Goal: Task Accomplishment & Management: Complete application form

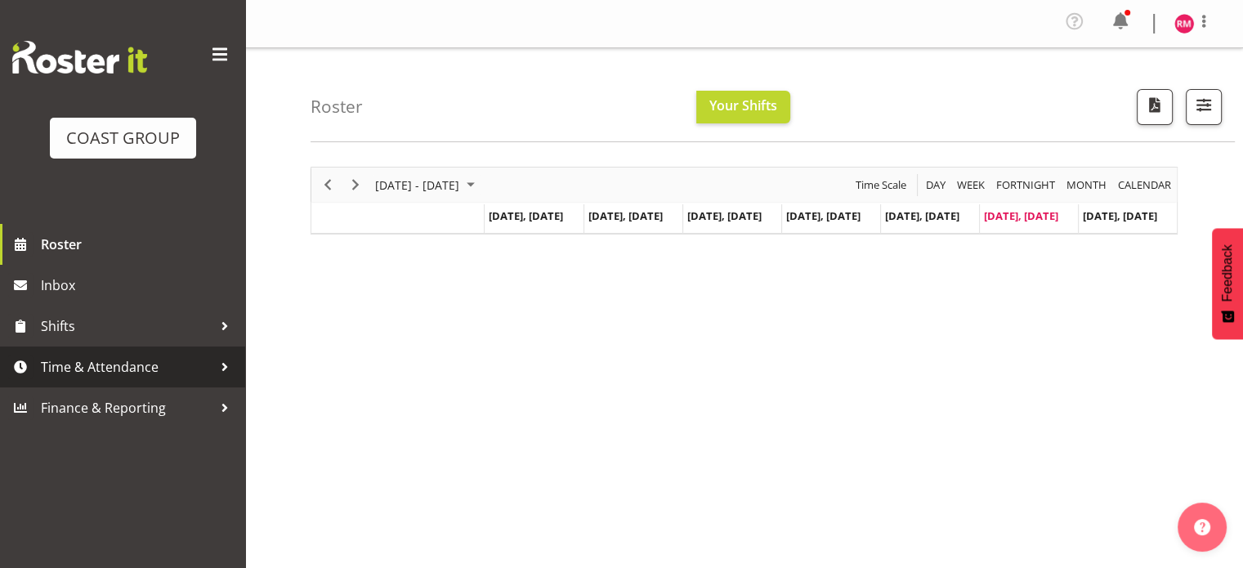
click at [92, 374] on span "Time & Attendance" at bounding box center [127, 367] width 172 height 25
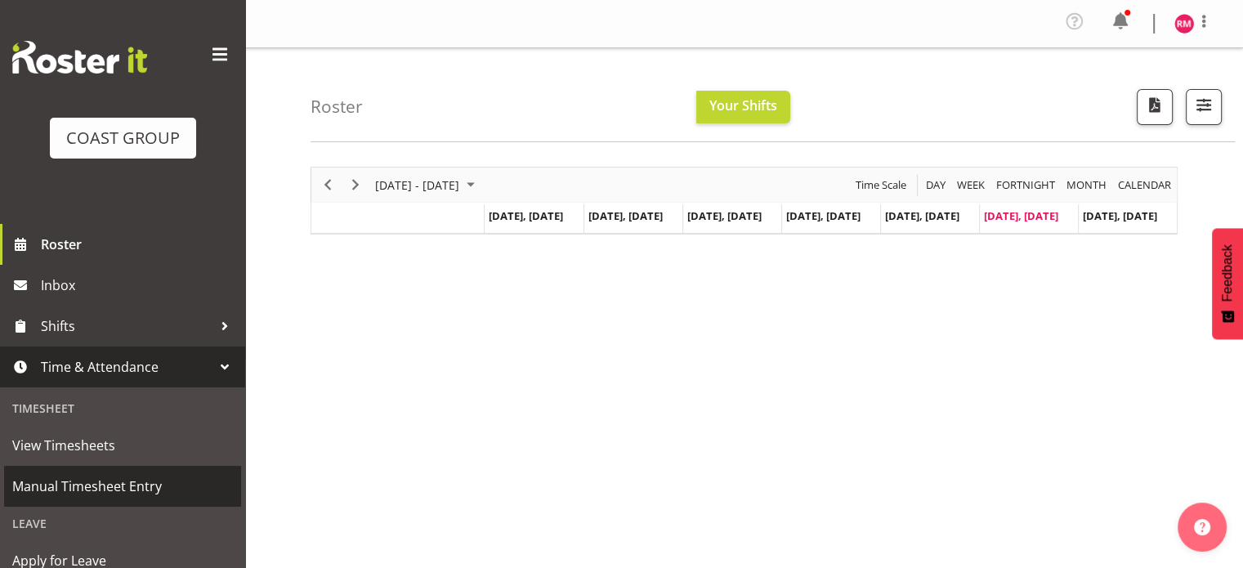
click at [86, 493] on span "Manual Timesheet Entry" at bounding box center [122, 486] width 221 height 25
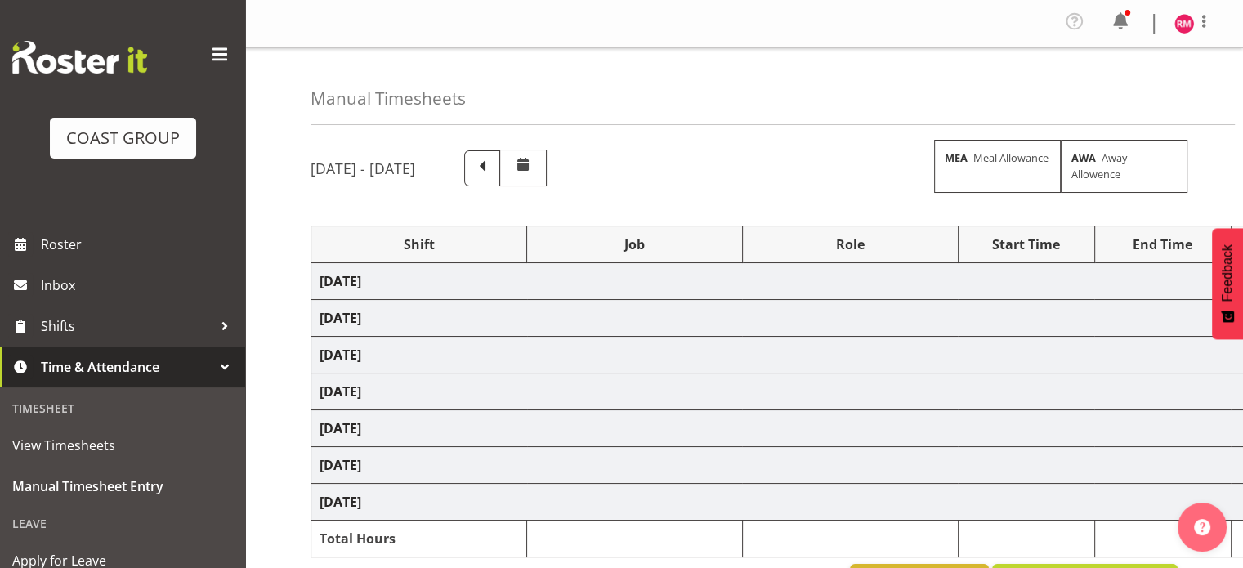
select select "62215"
select select "9477"
select select "62215"
select select "9477"
select select "62215"
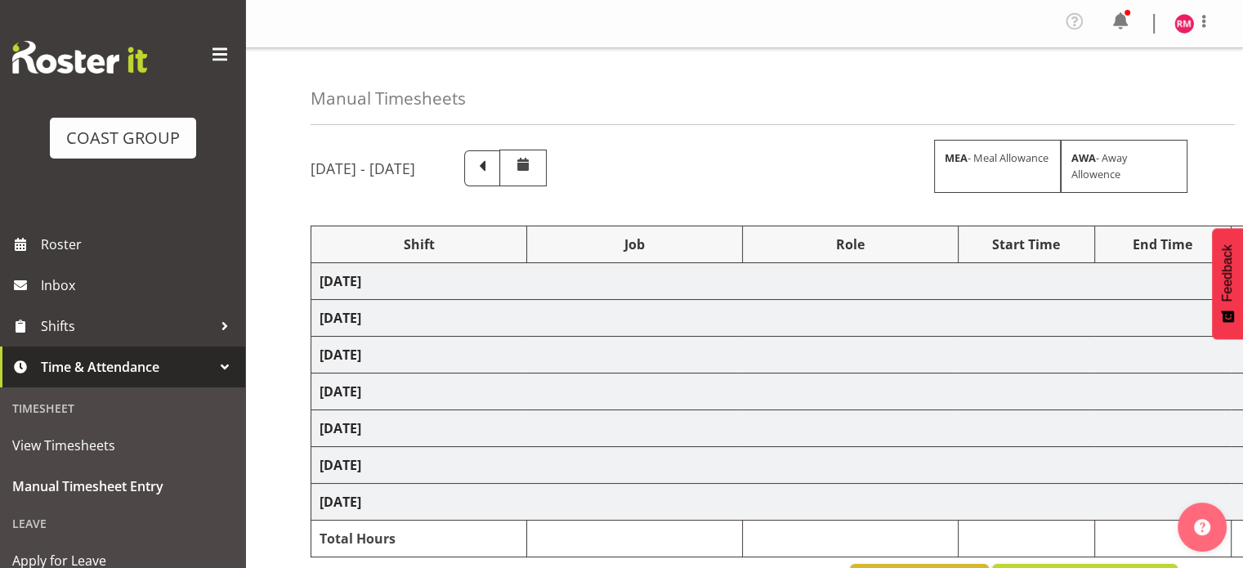
select select "9465"
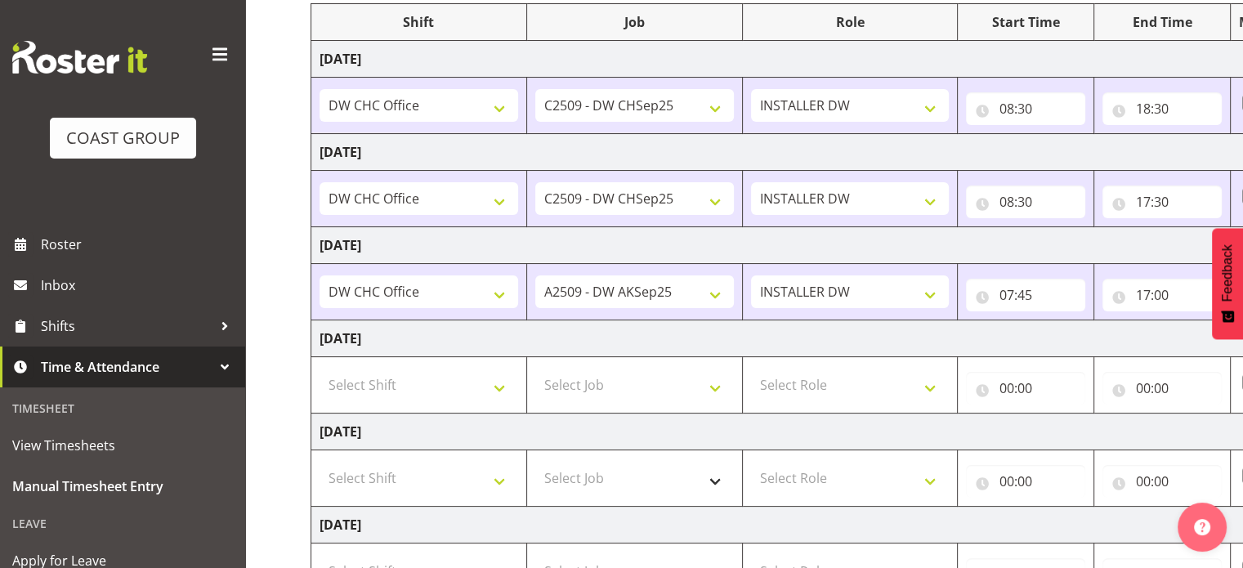
scroll to position [327, 0]
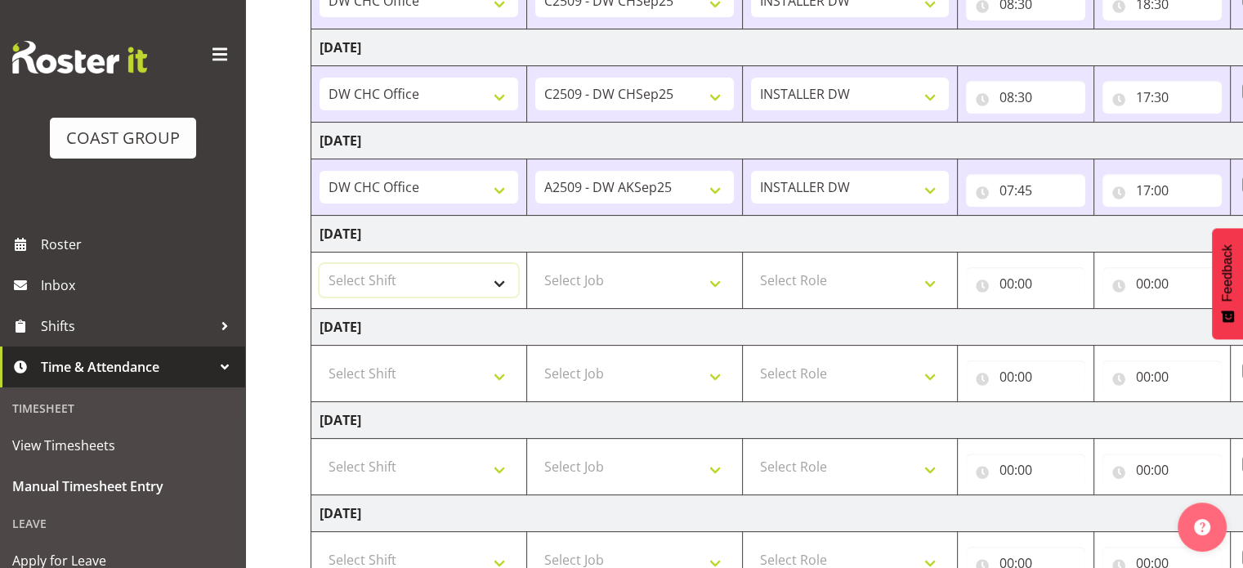
click at [396, 289] on select "Select Shift CHC SIGN ADMIN (LEAVE ALONE, DONT MAKE INACTIVE) DW CHC ARK WORK D…" at bounding box center [419, 280] width 199 height 33
select select "62215"
click at [320, 264] on select "Select Shift CHC SIGN ADMIN (LEAVE ALONE, DONT MAKE INACTIVE) DW CHC ARK WORK D…" at bounding box center [419, 280] width 199 height 33
click at [723, 272] on select "Select Job 1 Carlton Events 1 Carlton Hamilton 1 Carlton Wellington 1 EHS WAREH…" at bounding box center [634, 280] width 199 height 33
select select "9477"
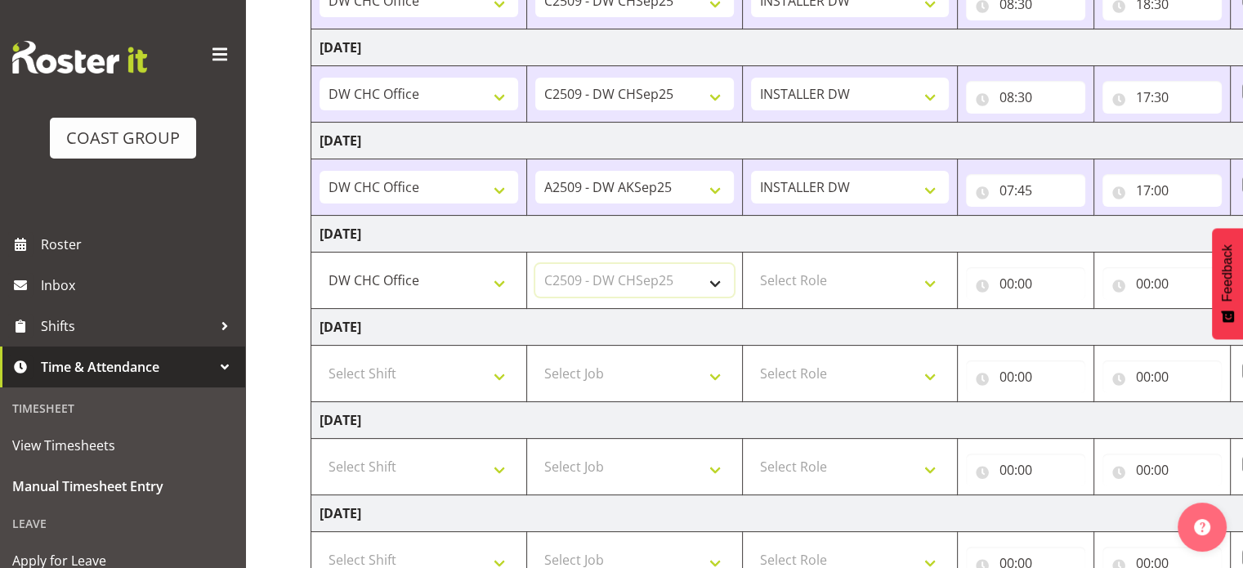
click at [535, 264] on select "Select Job 1 Carlton Events 1 Carlton Hamilton 1 Carlton Wellington 1 EHS WAREH…" at bounding box center [634, 280] width 199 height 33
click at [685, 182] on select "1 Carlton Events 1 Carlton Hamilton 1 Carlton Wellington 1 EHS WAREHOUSE/OFFICE…" at bounding box center [634, 187] width 199 height 33
select select "9477"
click at [535, 171] on select "1 Carlton Events 1 Carlton Hamilton 1 Carlton Wellington 1 EHS WAREHOUSE/OFFICE…" at bounding box center [634, 187] width 199 height 33
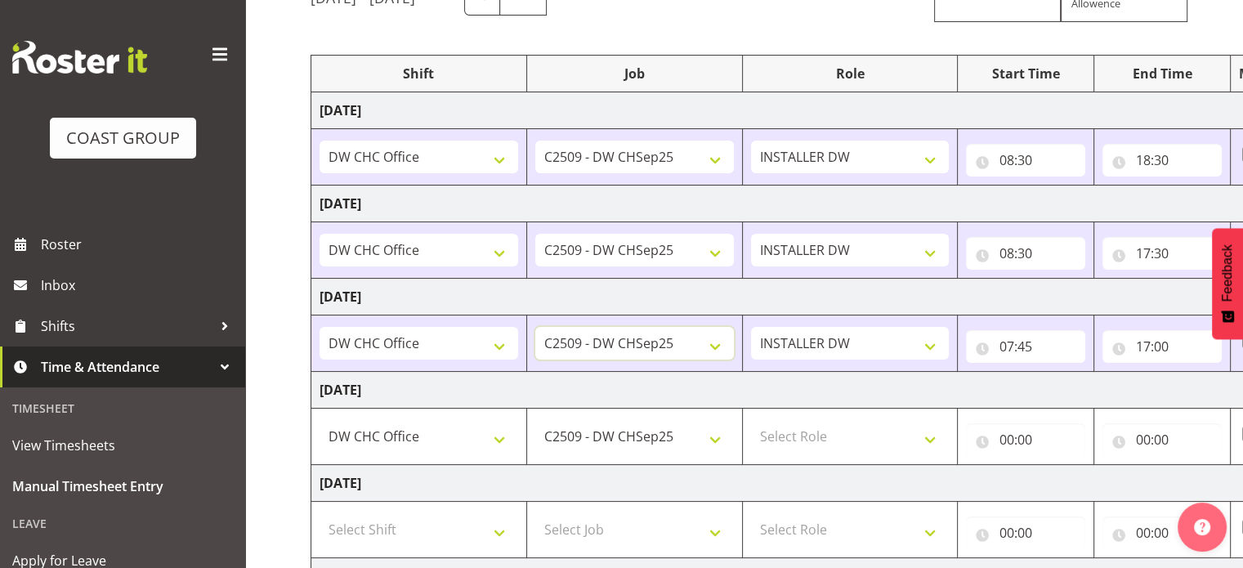
scroll to position [163, 0]
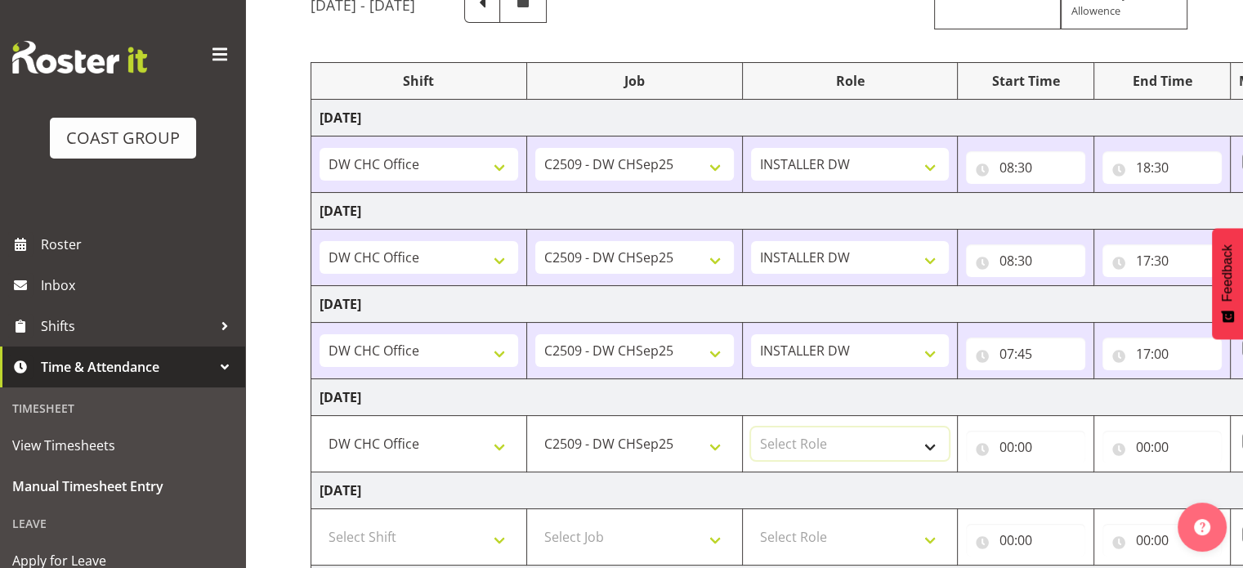
click at [874, 454] on select "Select Role INSTALLER DW" at bounding box center [850, 443] width 199 height 33
select select "219"
click at [751, 427] on select "Select Role INSTALLER DW" at bounding box center [850, 443] width 199 height 33
click at [1053, 441] on input "00:00" at bounding box center [1025, 447] width 119 height 33
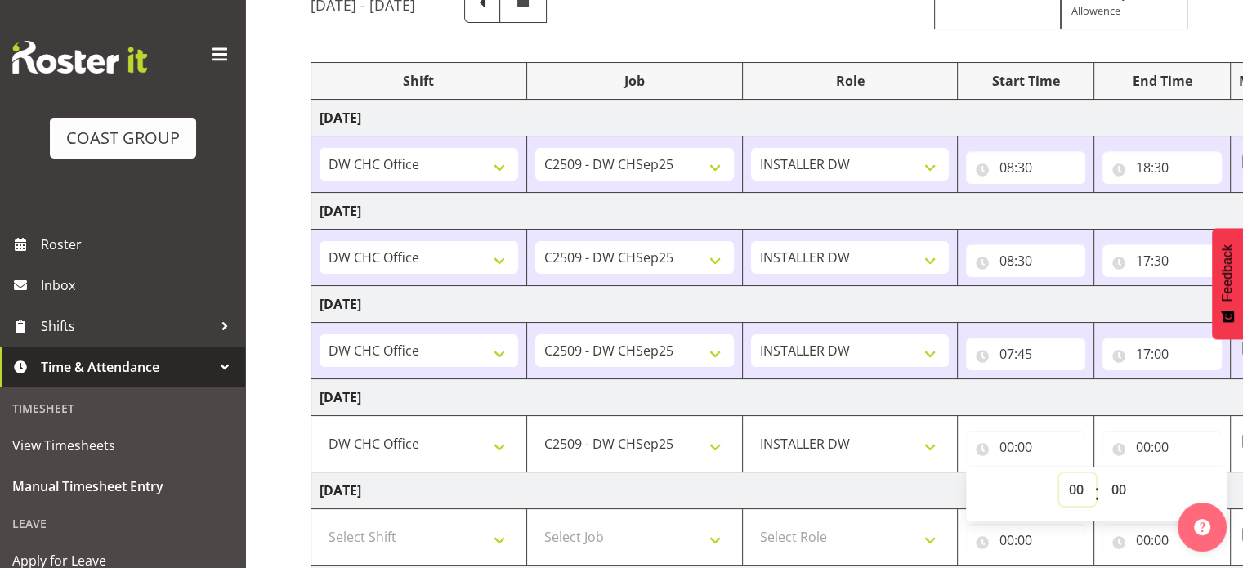
click at [1065, 481] on select "00 01 02 03 04 05 06 07 08 09 10 11 12 13 14 15 16 17 18 19 20 21 22 23" at bounding box center [1077, 489] width 37 height 33
select select "12"
click at [1059, 473] on select "00 01 02 03 04 05 06 07 08 09 10 11 12 13 14 15 16 17 18 19 20 21 22 23" at bounding box center [1077, 489] width 37 height 33
type input "12:00"
click at [1112, 484] on select "00 01 02 03 04 05 06 07 08 09 10 11 12 13 14 15 16 17 18 19 20 21 22 23 24 25 2…" at bounding box center [1120, 489] width 37 height 33
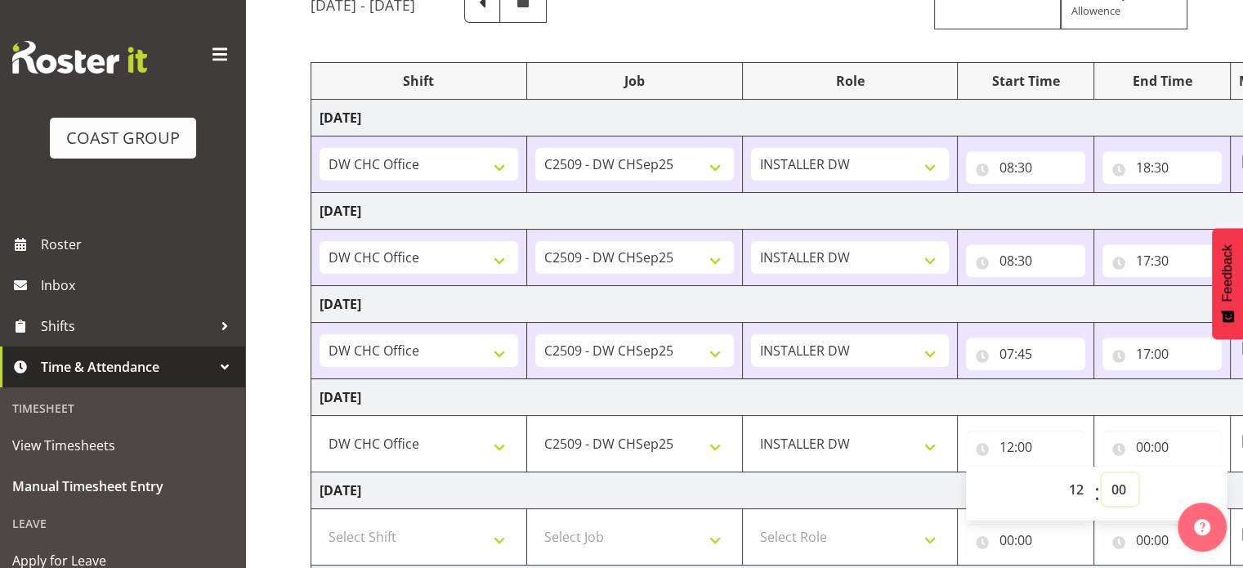
select select "30"
click at [1102, 473] on select "00 01 02 03 04 05 06 07 08 09 10 11 12 13 14 15 16 17 18 19 20 21 22 23 24 25 2…" at bounding box center [1120, 489] width 37 height 33
type input "12:30"
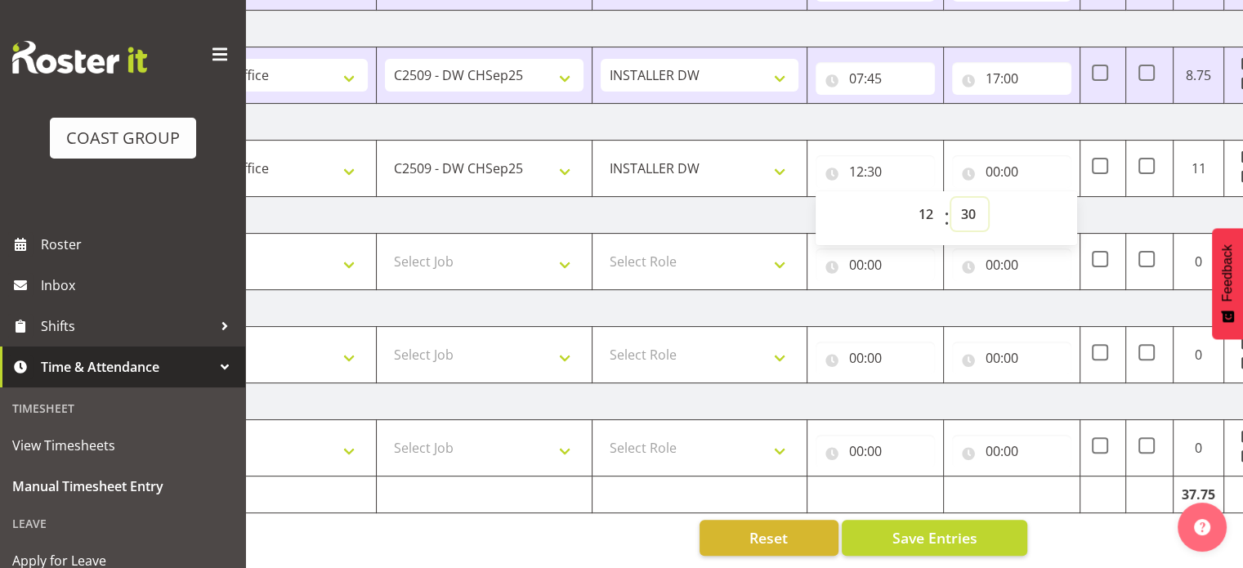
scroll to position [0, 212]
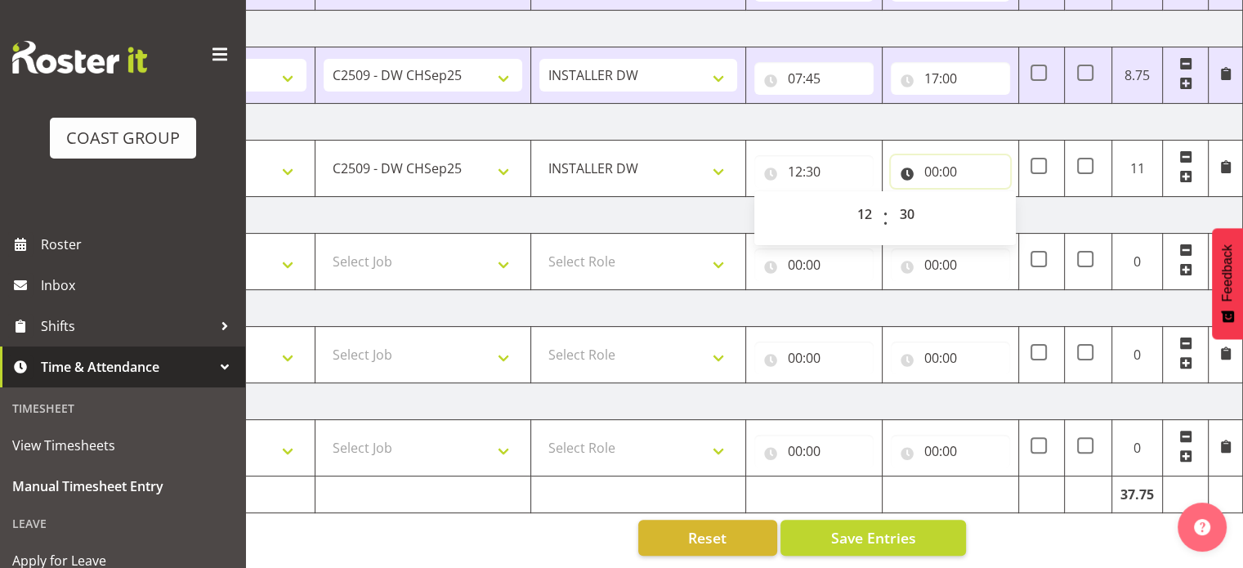
click at [939, 163] on input "00:00" at bounding box center [950, 171] width 119 height 33
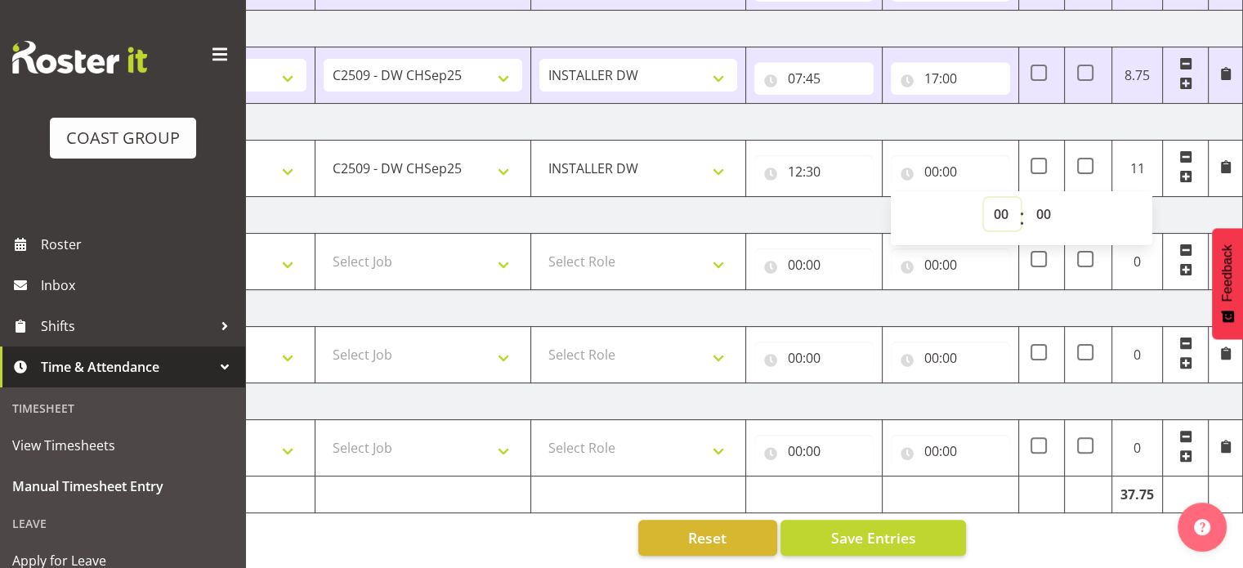
click at [993, 201] on select "00 01 02 03 04 05 06 07 08 09 10 11 12 13 14 15 16 17 18 19 20 21 22 23" at bounding box center [1002, 214] width 37 height 33
select select "15"
click at [984, 198] on select "00 01 02 03 04 05 06 07 08 09 10 11 12 13 14 15 16 17 18 19 20 21 22 23" at bounding box center [1002, 214] width 37 height 33
type input "15:00"
drag, startPoint x: 1046, startPoint y: 206, endPoint x: 1045, endPoint y: 218, distance: 12.4
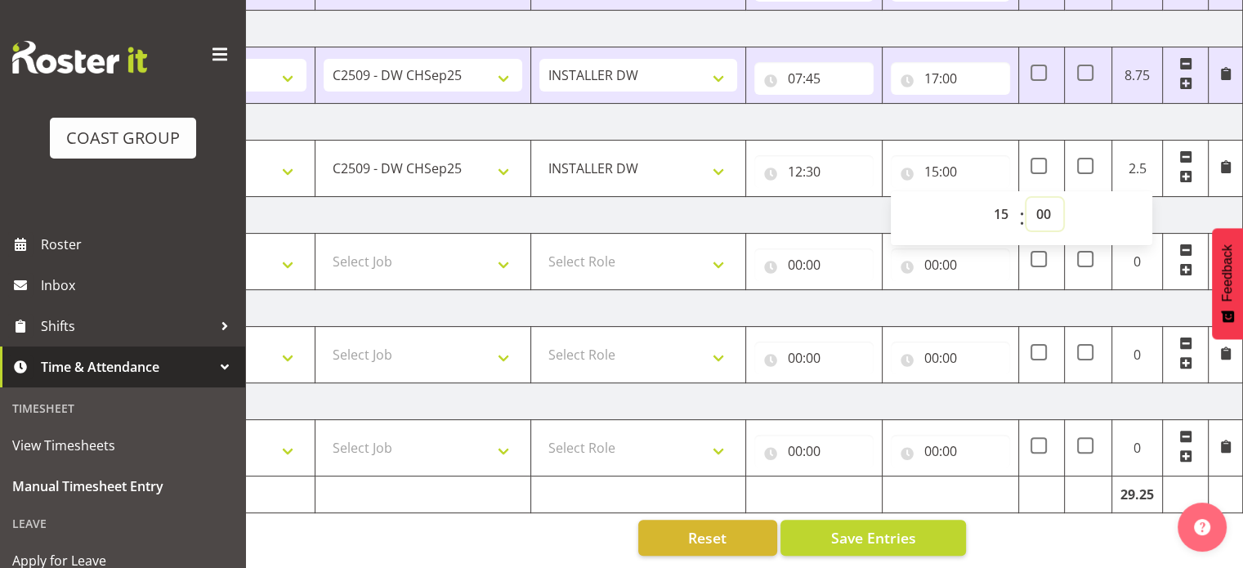
click at [1046, 207] on select "00 01 02 03 04 05 06 07 08 09 10 11 12 13 14 15 16 17 18 19 20 21 22 23 24 25 2…" at bounding box center [1045, 214] width 37 height 33
select select "30"
click at [1027, 198] on select "00 01 02 03 04 05 06 07 08 09 10 11 12 13 14 15 16 17 18 19 20 21 22 23 24 25 2…" at bounding box center [1045, 214] width 37 height 33
type input "15:30"
click at [757, 197] on td "Sunday 7th September 2025" at bounding box center [672, 215] width 1144 height 37
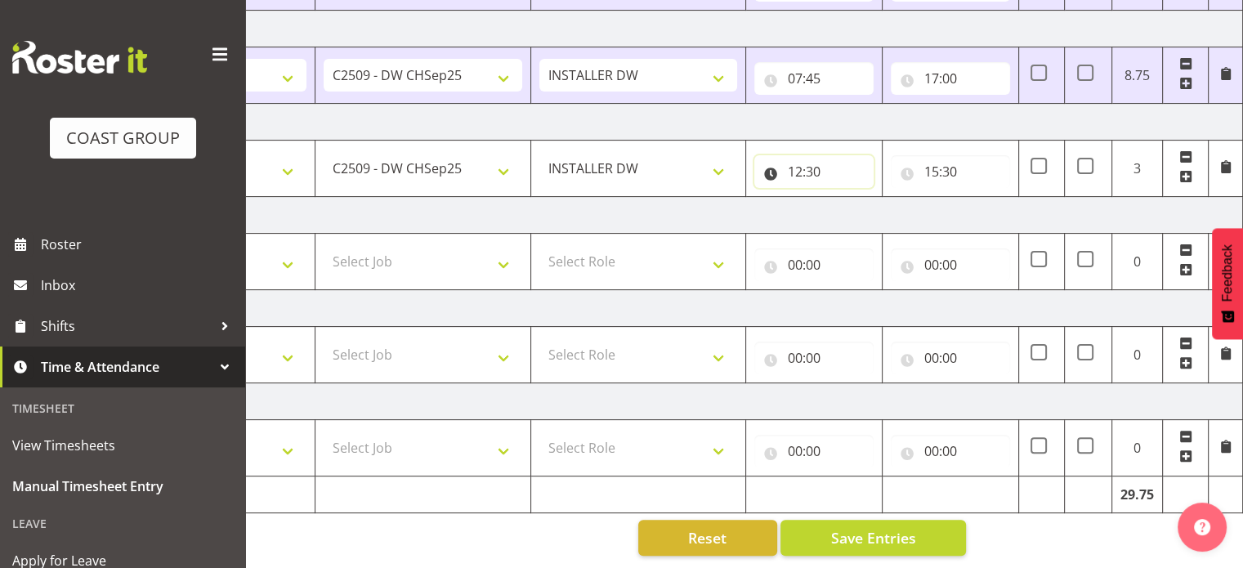
drag, startPoint x: 855, startPoint y: 165, endPoint x: 864, endPoint y: 169, distance: 9.9
click at [856, 165] on input "12:30" at bounding box center [813, 171] width 119 height 33
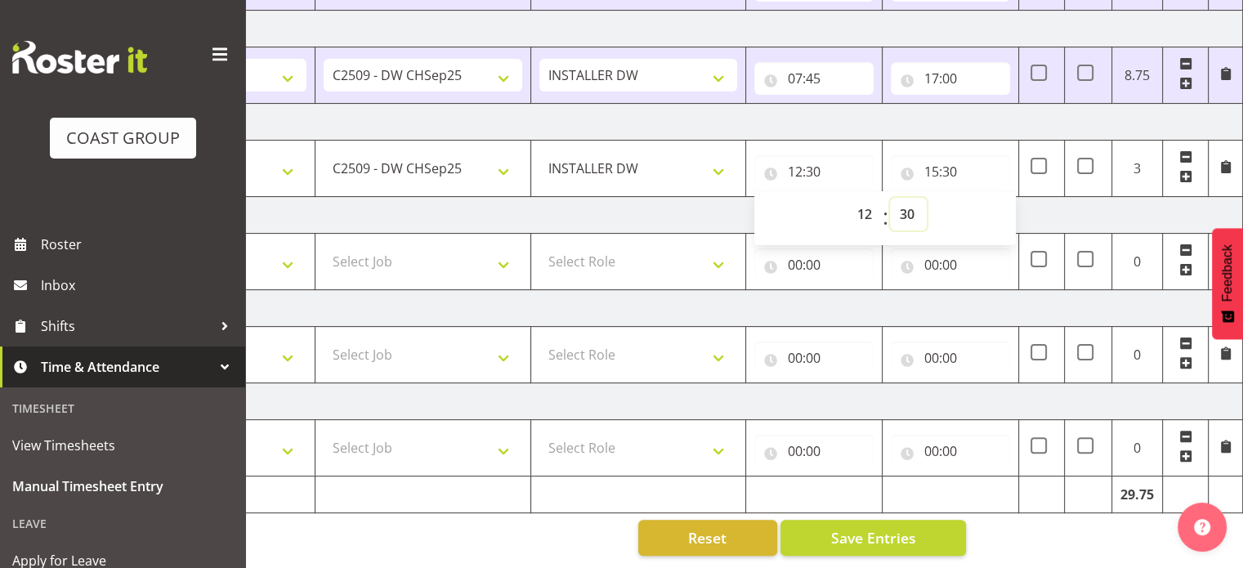
click at [906, 207] on select "00 01 02 03 04 05 06 07 08 09 10 11 12 13 14 15 16 17 18 19 20 21 22 23 24 25 2…" at bounding box center [908, 214] width 37 height 33
select select "15"
click at [890, 198] on select "00 01 02 03 04 05 06 07 08 09 10 11 12 13 14 15 16 17 18 19 20 21 22 23 24 25 2…" at bounding box center [908, 214] width 37 height 33
type input "12:15"
click at [1080, 197] on td "Sunday 7th September 2025" at bounding box center [672, 215] width 1144 height 37
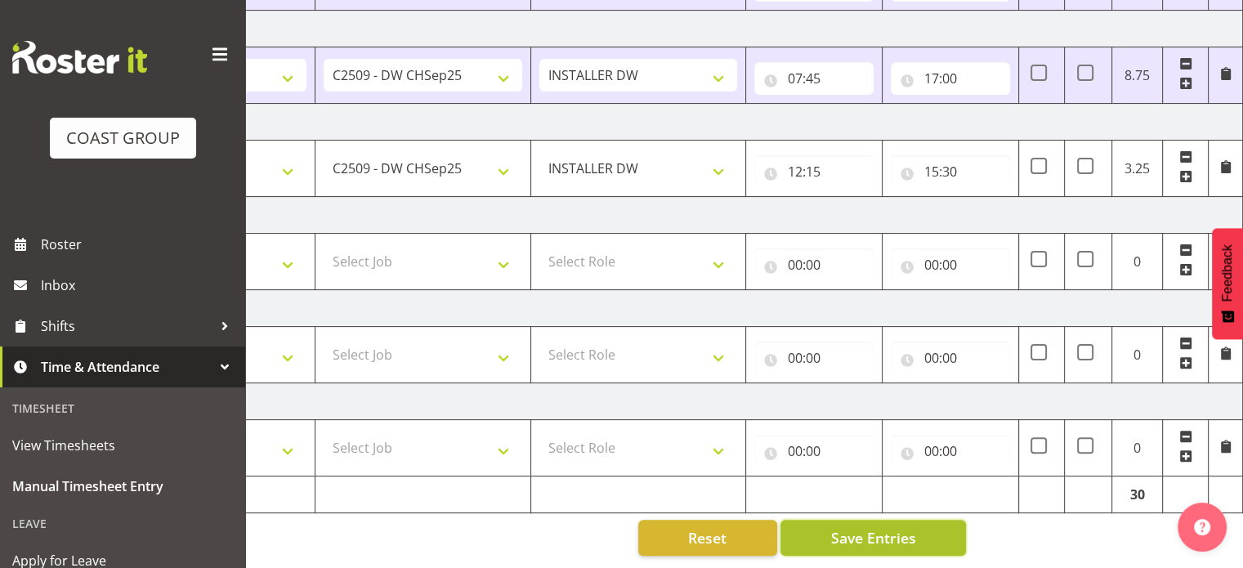
click at [942, 542] on button "Save Entries" at bounding box center [874, 538] width 186 height 36
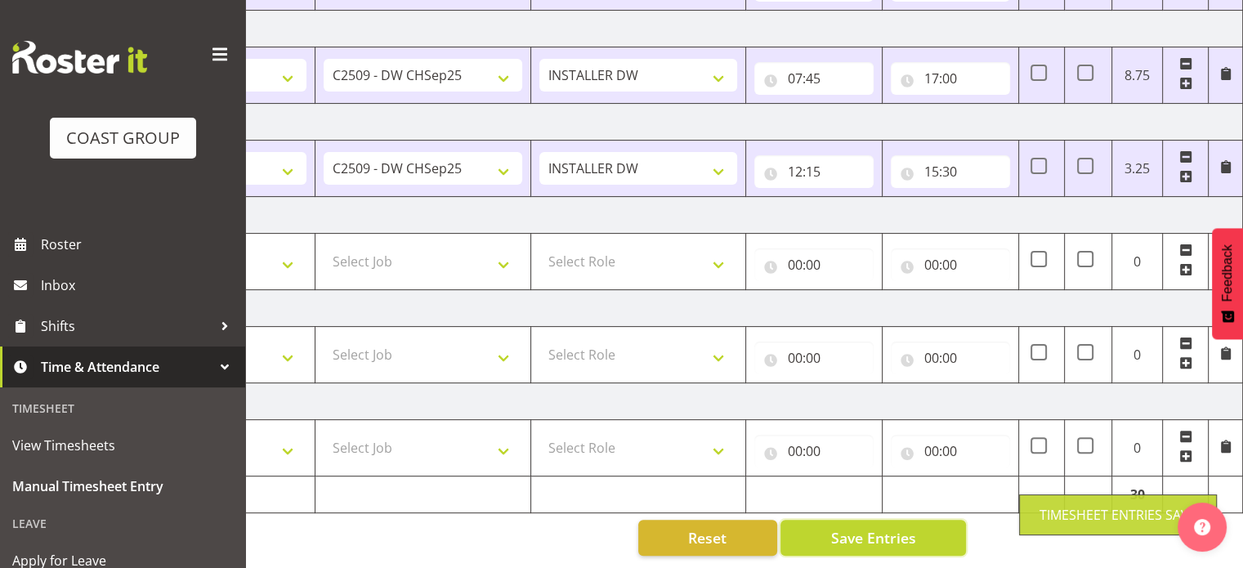
scroll to position [0, 0]
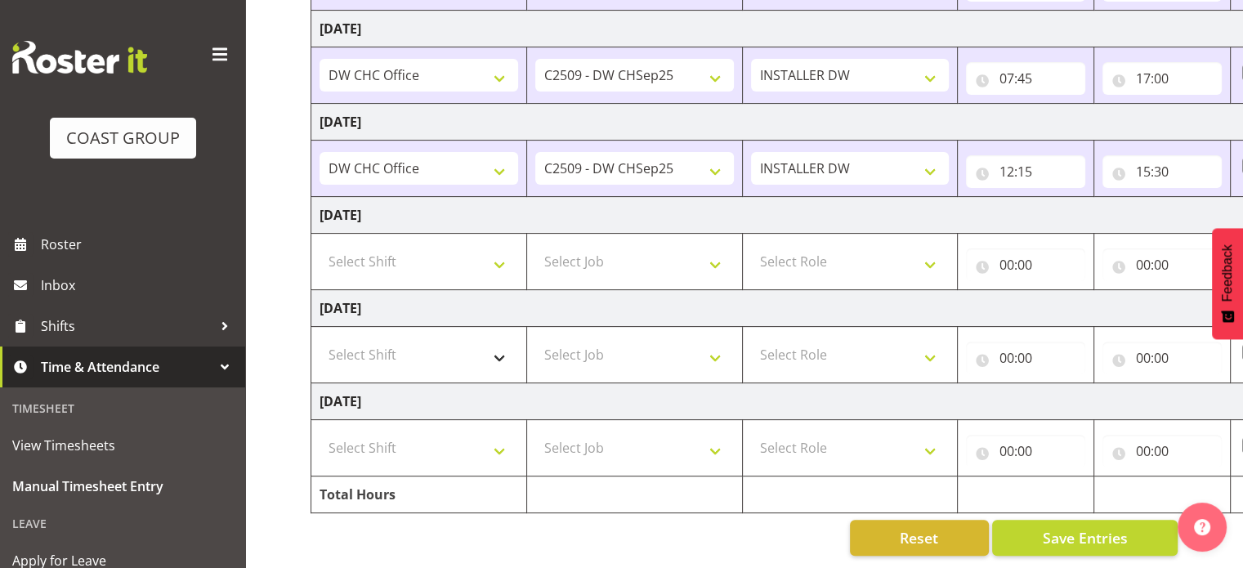
click at [374, 327] on td "Select Shift CHC SIGN ADMIN (LEAVE ALONE, DONT MAKE INACTIVE) DW CHC ARK WORK D…" at bounding box center [419, 355] width 216 height 56
click at [422, 342] on select "Select Shift CHC SIGN ADMIN (LEAVE ALONE, DONT MAKE INACTIVE) DW CHC ARK WORK D…" at bounding box center [419, 354] width 199 height 33
select select "62215"
click at [320, 338] on select "Select Shift CHC SIGN ADMIN (LEAVE ALONE, DONT MAKE INACTIVE) DW CHC ARK WORK D…" at bounding box center [419, 354] width 199 height 33
click at [412, 451] on select "Select Shift CHC SIGN ADMIN (LEAVE ALONE, DONT MAKE INACTIVE) DW CHC ARK WORK D…" at bounding box center [419, 448] width 199 height 33
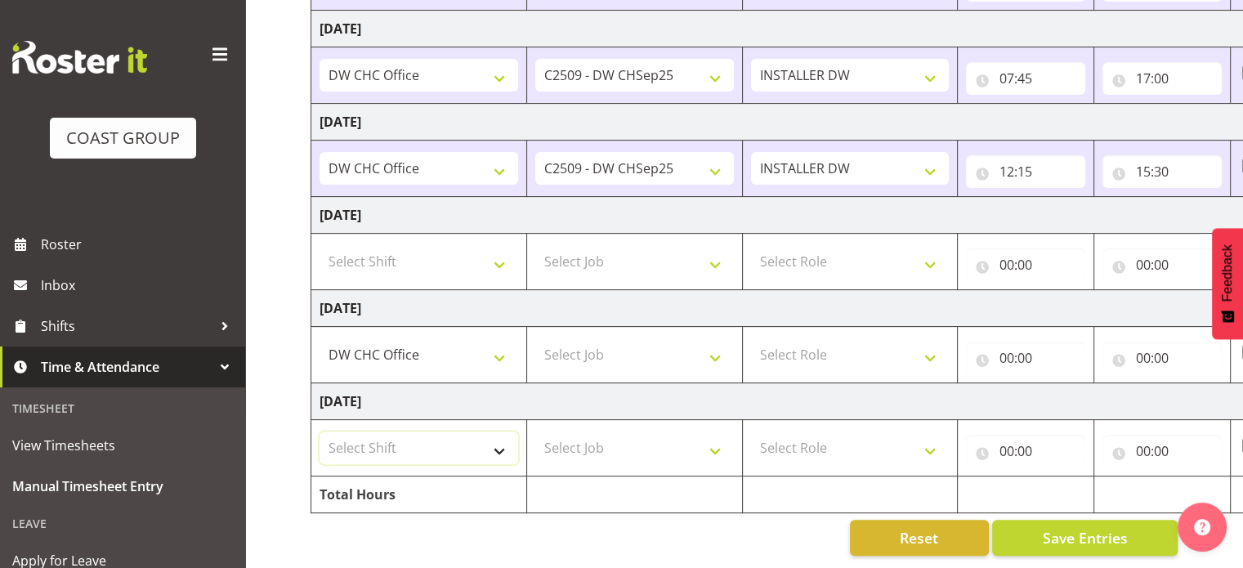
select select "62215"
click at [320, 432] on select "Select Shift CHC SIGN ADMIN (LEAVE ALONE, DONT MAKE INACTIVE) DW CHC ARK WORK D…" at bounding box center [419, 448] width 199 height 33
click at [650, 327] on td "Select Job 1 Carlton Events 1 Carlton Hamilton 1 Carlton Wellington 1 EHS WAREH…" at bounding box center [634, 355] width 216 height 56
drag, startPoint x: 645, startPoint y: 356, endPoint x: 645, endPoint y: 394, distance: 38.4
click at [645, 356] on select "Select Job 1 Carlton Events 1 Carlton Hamilton 1 Carlton Wellington 1 EHS WAREH…" at bounding box center [634, 354] width 199 height 33
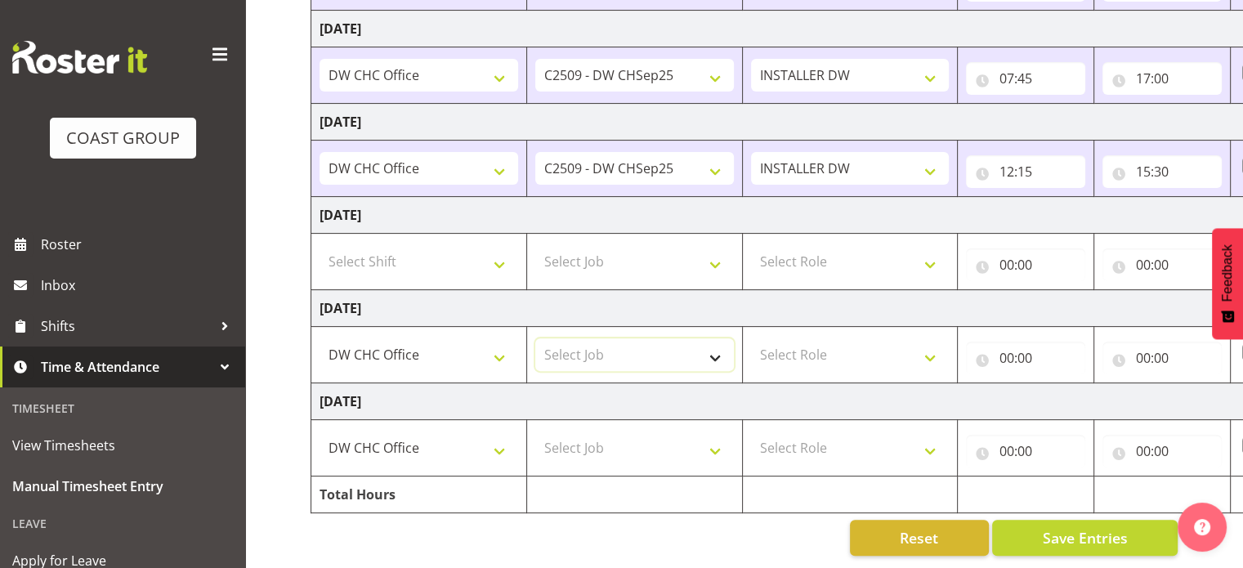
select select "9477"
click at [535, 338] on select "Select Job 1 Carlton Events 1 Carlton Hamilton 1 Carlton Wellington 1 EHS WAREH…" at bounding box center [634, 354] width 199 height 33
click at [631, 435] on select "Select Job 1 Carlton Events 1 Carlton Hamilton 1 Carlton Wellington 1 EHS WAREH…" at bounding box center [634, 448] width 199 height 33
select select "9477"
click at [535, 432] on select "Select Job 1 Carlton Events 1 Carlton Hamilton 1 Carlton Wellington 1 EHS WAREH…" at bounding box center [634, 448] width 199 height 33
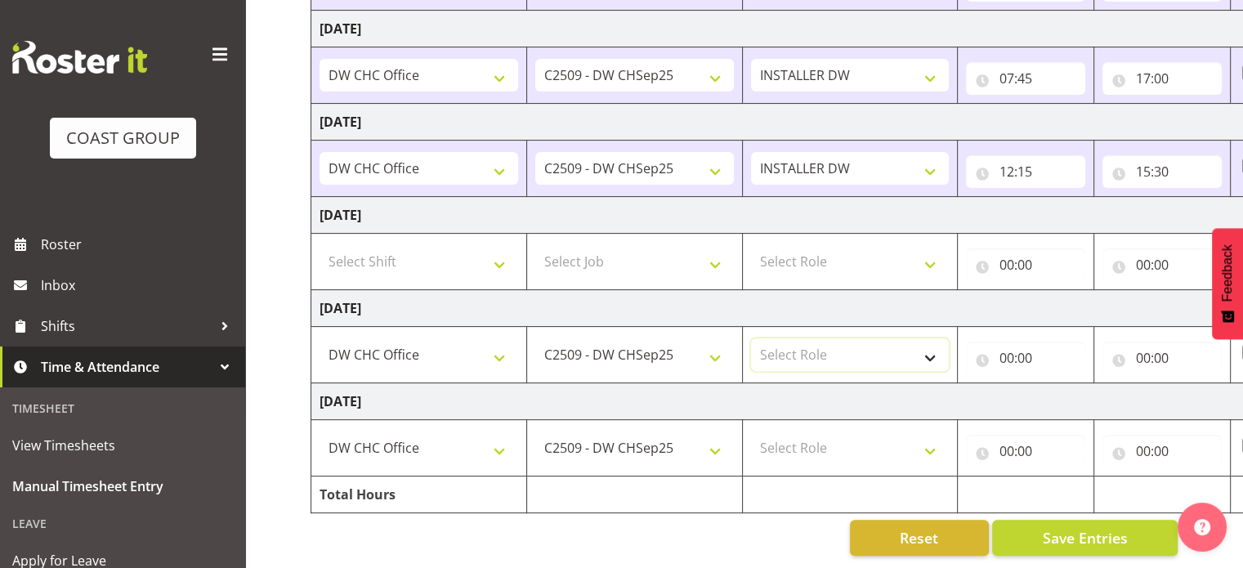
click at [870, 349] on select "Select Role INSTALLER DW" at bounding box center [850, 354] width 199 height 33
select select "219"
click at [751, 338] on select "Select Role INSTALLER DW" at bounding box center [850, 354] width 199 height 33
click at [877, 432] on select "Select Role INSTALLER DW" at bounding box center [850, 448] width 199 height 33
select select "219"
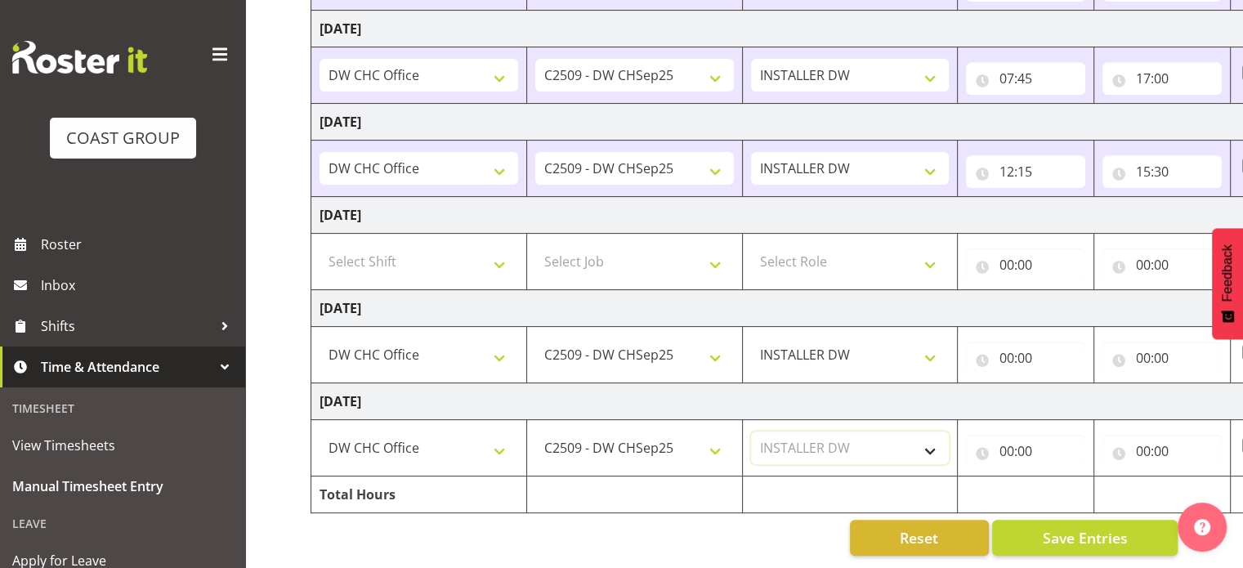
click at [751, 432] on select "Select Role INSTALLER DW" at bounding box center [850, 448] width 199 height 33
click at [1040, 351] on input "00:00" at bounding box center [1025, 358] width 119 height 33
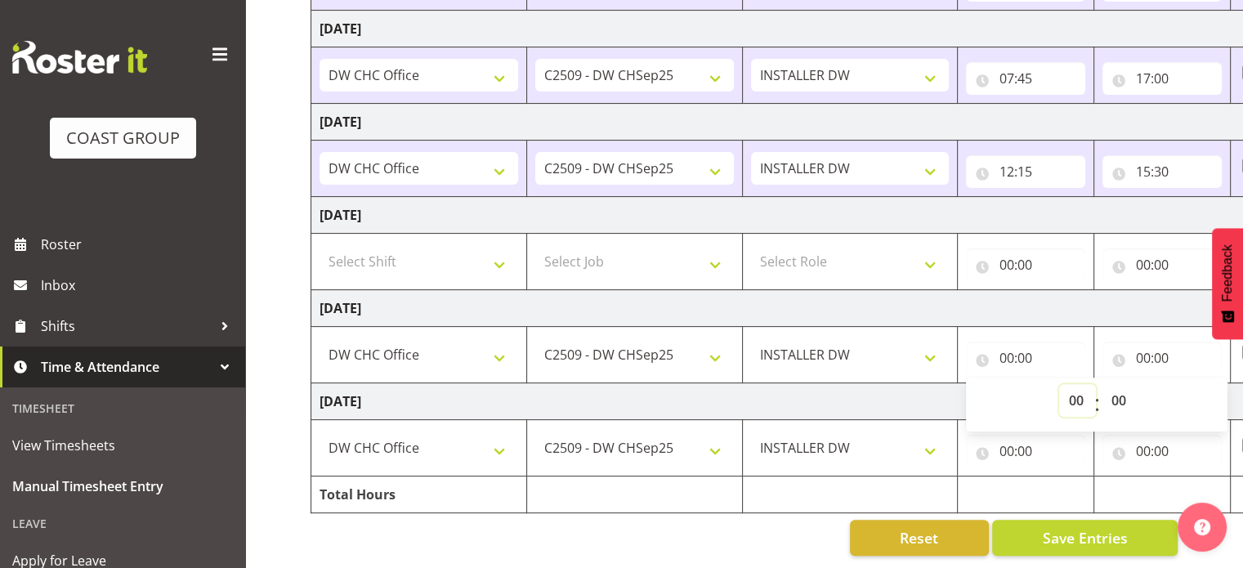
click at [1072, 392] on select "00 01 02 03 04 05 06 07 08 09 10 11 12 13 14 15 16 17 18 19 20 21 22 23" at bounding box center [1077, 400] width 37 height 33
select select "7"
click at [1059, 384] on select "00 01 02 03 04 05 06 07 08 09 10 11 12 13 14 15 16 17 18 19 20 21 22 23" at bounding box center [1077, 400] width 37 height 33
type input "07:00"
drag, startPoint x: 1122, startPoint y: 385, endPoint x: 1123, endPoint y: 374, distance: 11.5
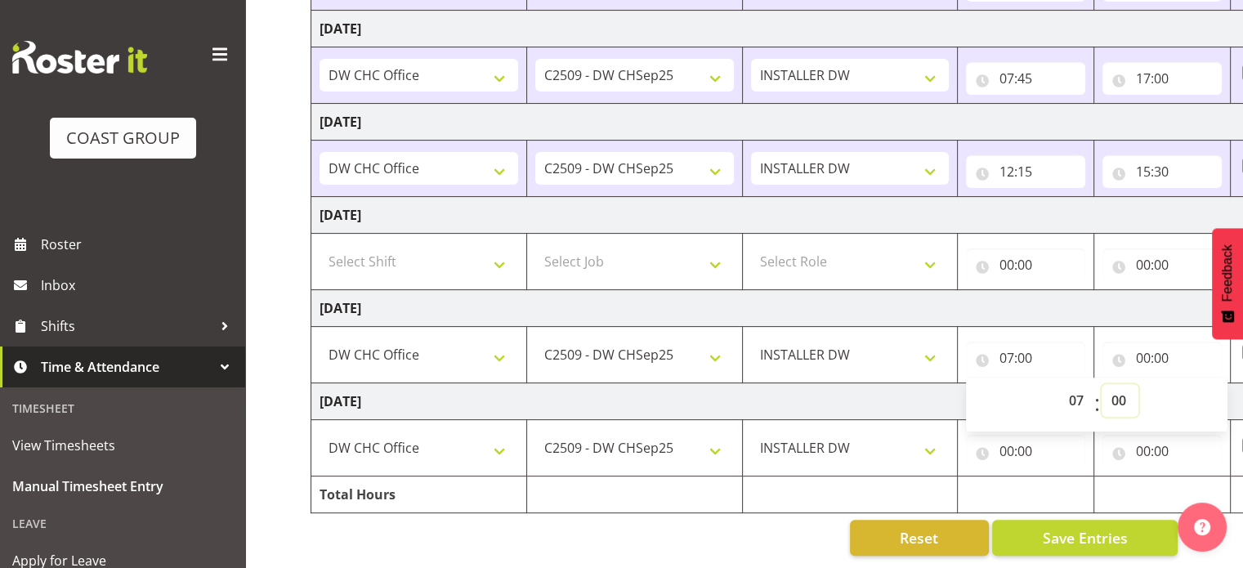
click at [1122, 385] on select "00 01 02 03 04 05 06 07 08 09 10 11 12 13 14 15 16 17 18 19 20 21 22 23 24 25 2…" at bounding box center [1120, 400] width 37 height 33
select select "30"
click at [1102, 384] on select "00 01 02 03 04 05 06 07 08 09 10 11 12 13 14 15 16 17 18 19 20 21 22 23 24 25 2…" at bounding box center [1120, 400] width 37 height 33
type input "07:30"
drag, startPoint x: 1018, startPoint y: 450, endPoint x: 1032, endPoint y: 452, distance: 13.2
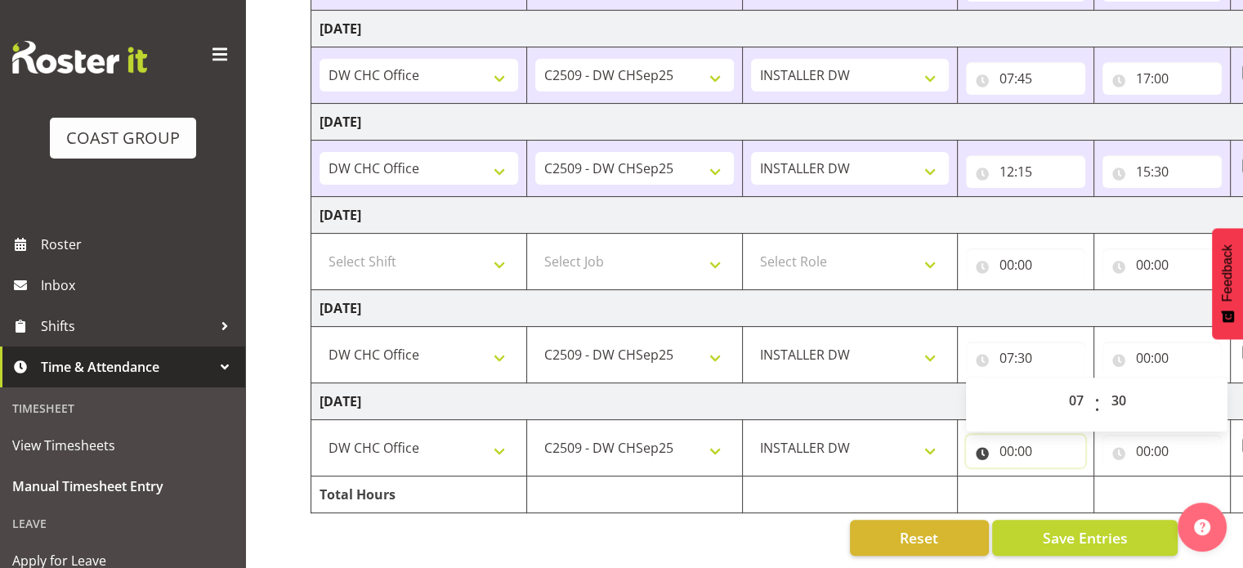
click at [1018, 451] on input "00:00" at bounding box center [1025, 451] width 119 height 33
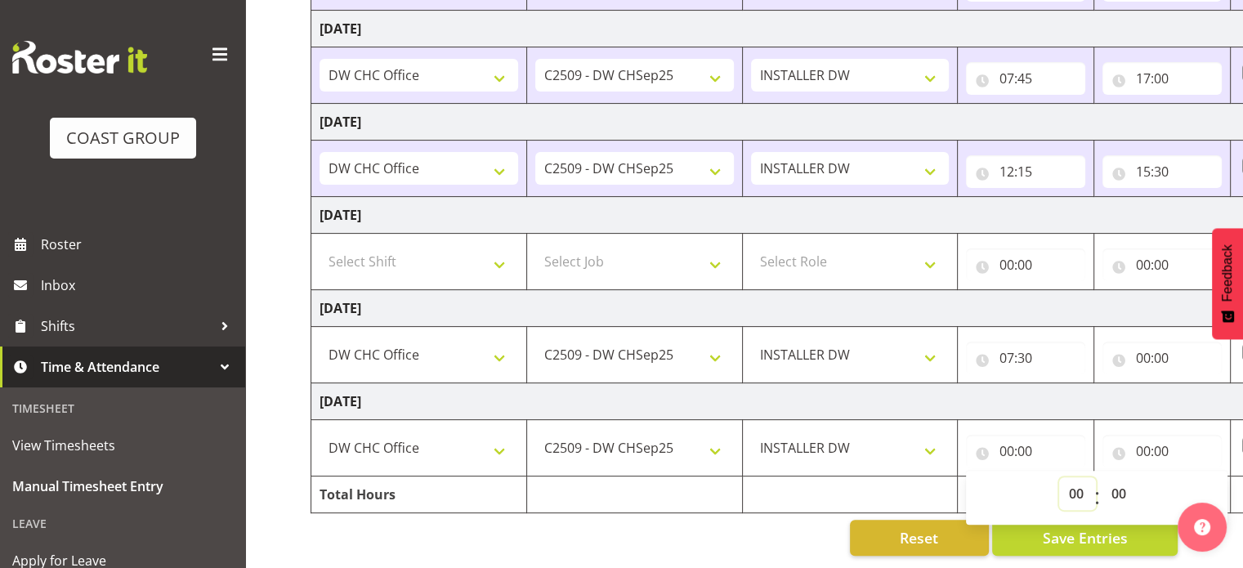
click at [1079, 480] on select "00 01 02 03 04 05 06 07 08 09 10 11 12 13 14 15 16 17 18 19 20 21 22 23" at bounding box center [1077, 493] width 37 height 33
select select "8"
click at [1059, 477] on select "00 01 02 03 04 05 06 07 08 09 10 11 12 13 14 15 16 17 18 19 20 21 22 23" at bounding box center [1077, 493] width 37 height 33
type input "08:00"
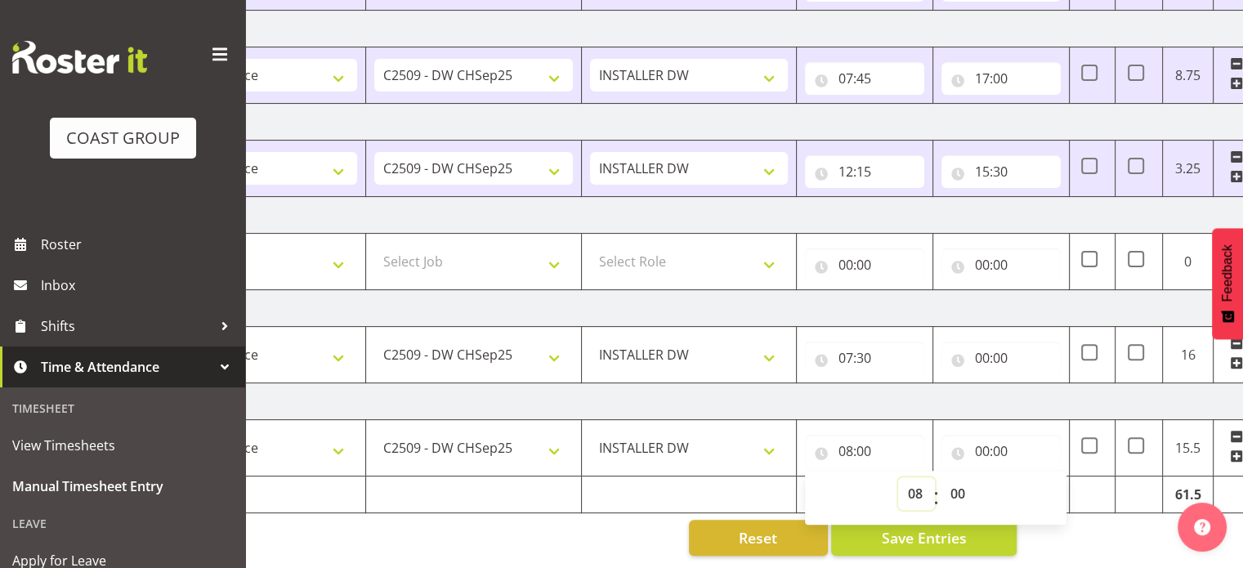
scroll to position [0, 212]
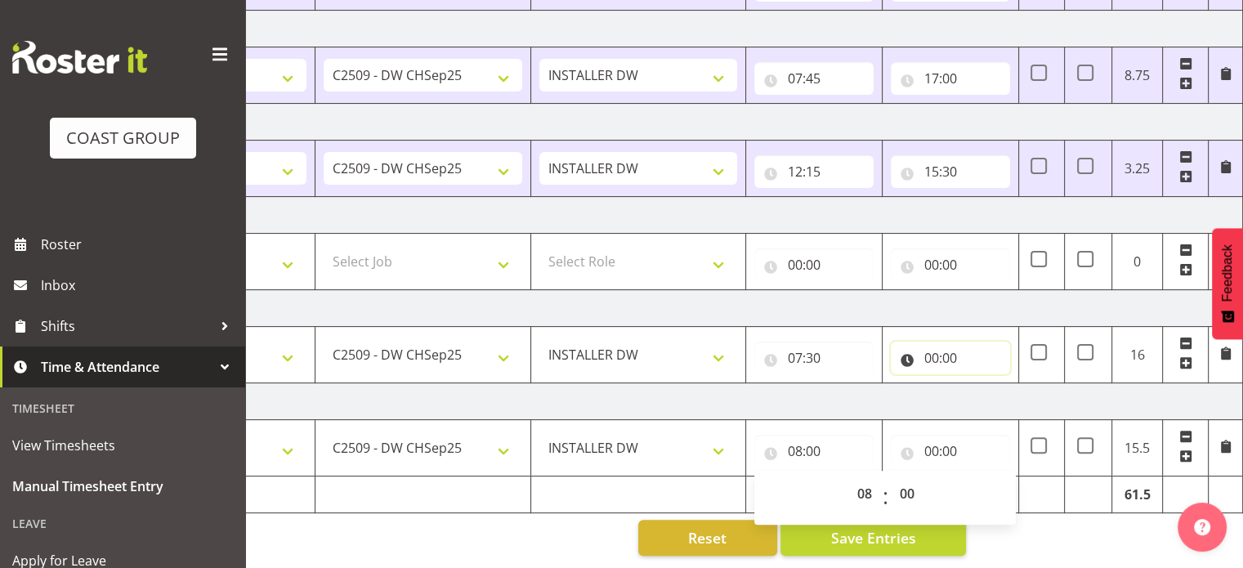
click at [960, 359] on input "00:00" at bounding box center [950, 358] width 119 height 33
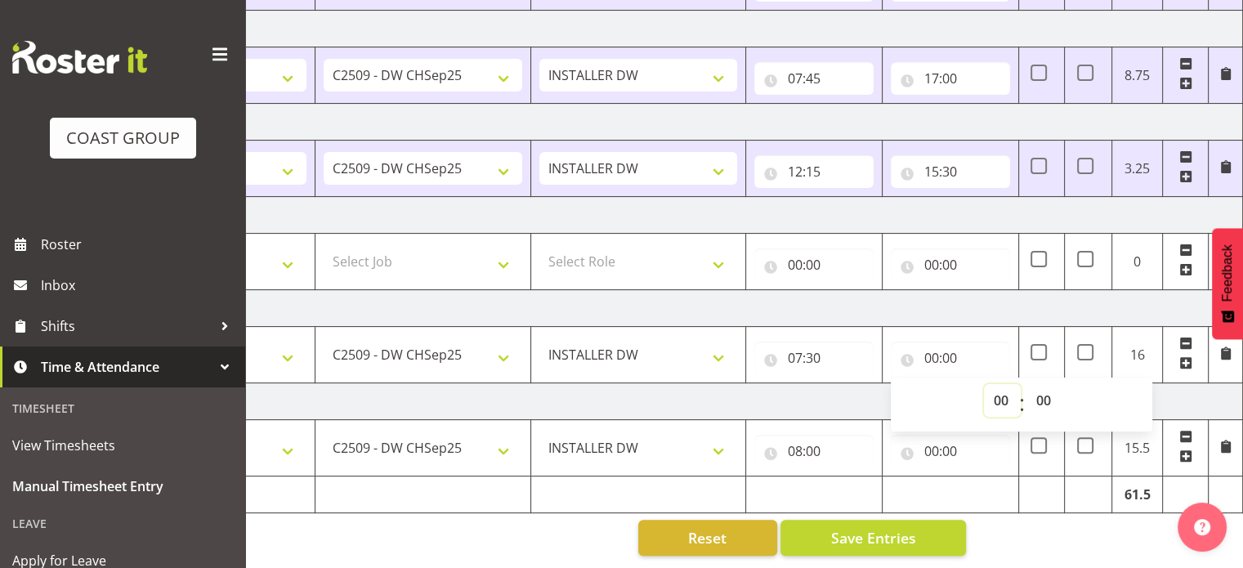
click at [991, 396] on select "00 01 02 03 04 05 06 07 08 09 10 11 12 13 14 15 16 17 18 19 20 21 22 23" at bounding box center [1002, 400] width 37 height 33
select select "17"
click at [984, 384] on select "00 01 02 03 04 05 06 07 08 09 10 11 12 13 14 15 16 17 18 19 20 21 22 23" at bounding box center [1002, 400] width 37 height 33
type input "17:00"
click at [963, 298] on td "Monday 8th September 2025" at bounding box center [672, 308] width 1144 height 37
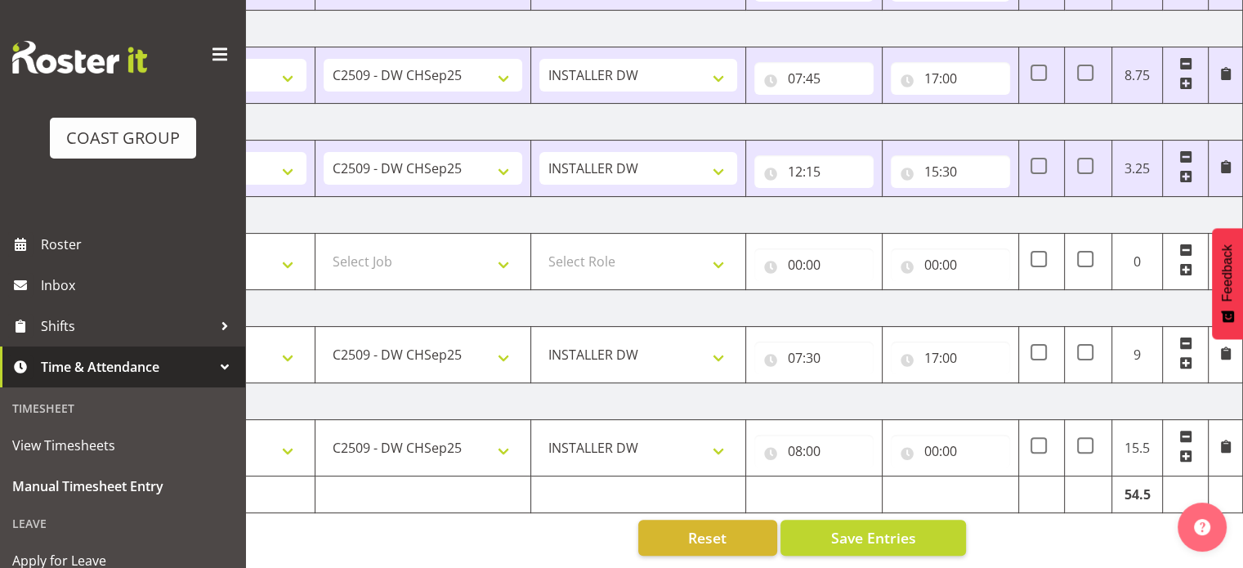
scroll to position [448, 0]
click at [949, 447] on input "00:00" at bounding box center [950, 451] width 119 height 33
click at [1002, 477] on select "00 01 02 03 04 05 06 07 08 09 10 11 12 13 14 15 16 17 18 19 20 21 22 23" at bounding box center [1002, 493] width 37 height 33
click at [1013, 478] on select "00 01 02 03 04 05 06 07 08 09 10 11 12 13 14 15 16 17 18 19 20 21 22 23" at bounding box center [1002, 493] width 37 height 33
select select "17"
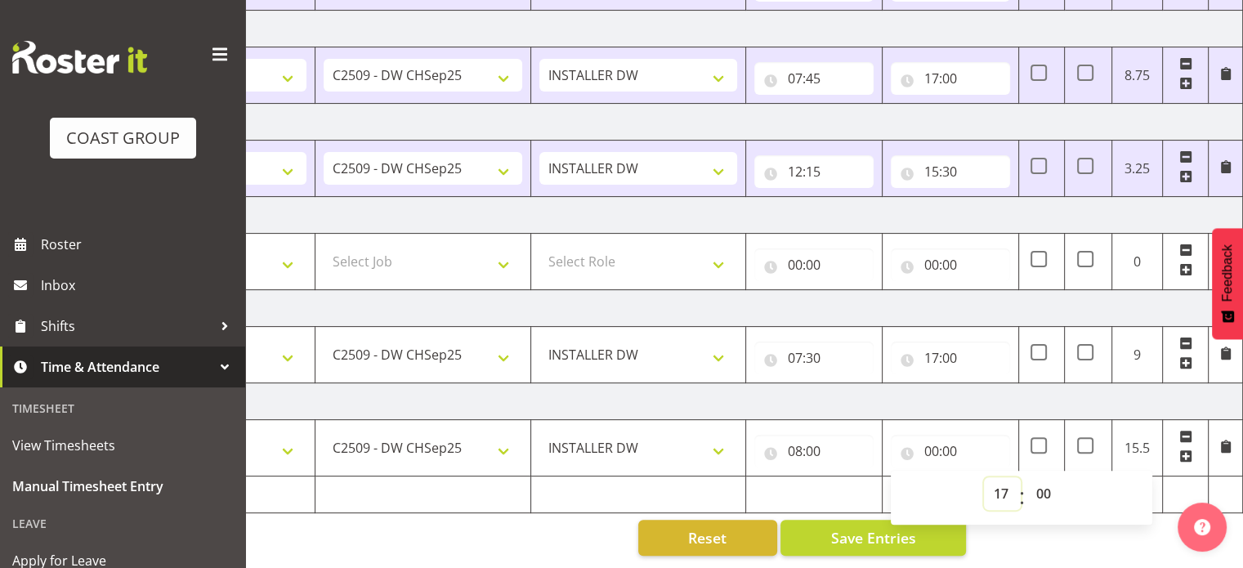
click at [984, 477] on select "00 01 02 03 04 05 06 07 08 09 10 11 12 13 14 15 16 17 18 19 20 21 22 23" at bounding box center [1002, 493] width 37 height 33
type input "17:00"
click at [1045, 477] on select "00 01 02 03 04 05 06 07 08 09 10 11 12 13 14 15 16 17 18 19 20 21 22 23 24 25 2…" at bounding box center [1045, 493] width 37 height 33
select select "30"
click at [1027, 477] on select "00 01 02 03 04 05 06 07 08 09 10 11 12 13 14 15 16 17 18 19 20 21 22 23 24 25 2…" at bounding box center [1045, 493] width 37 height 33
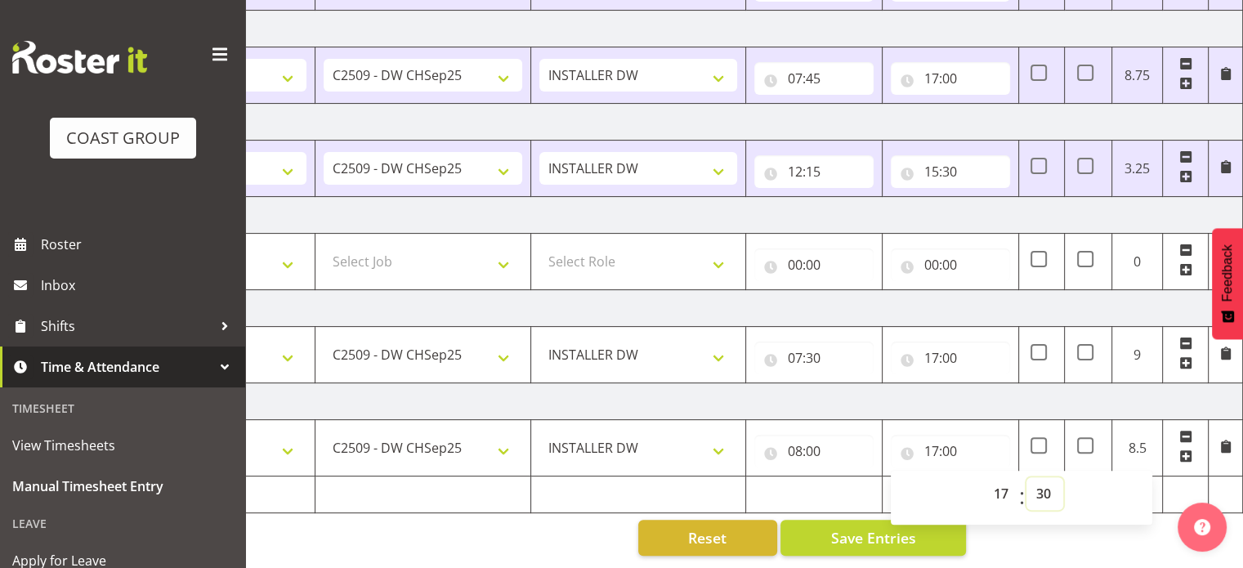
type input "17:30"
click at [971, 384] on td "Tuesday 9th September 2025" at bounding box center [672, 401] width 1144 height 37
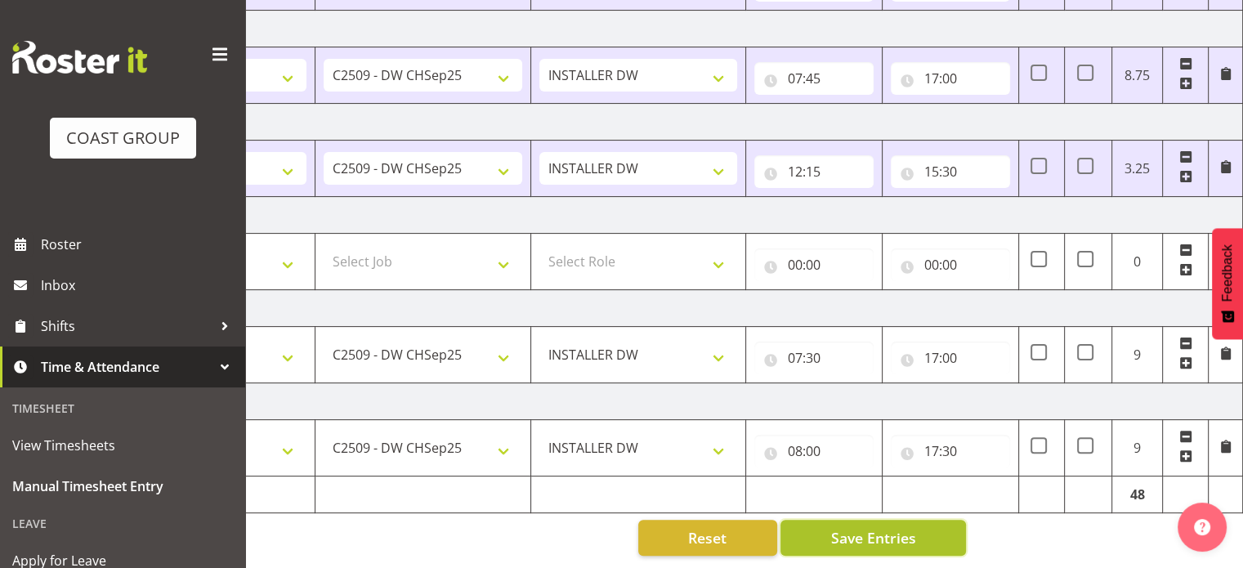
click at [895, 527] on span "Save Entries" at bounding box center [872, 537] width 85 height 21
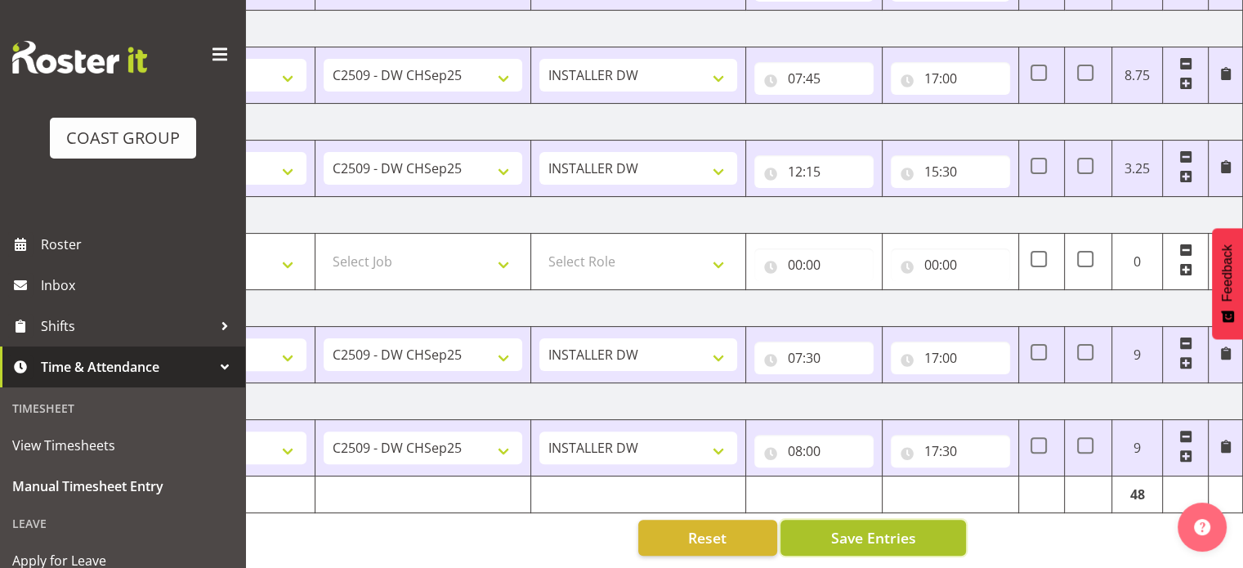
click at [904, 520] on button "Save Entries" at bounding box center [874, 538] width 186 height 36
